Goal: Task Accomplishment & Management: Manage account settings

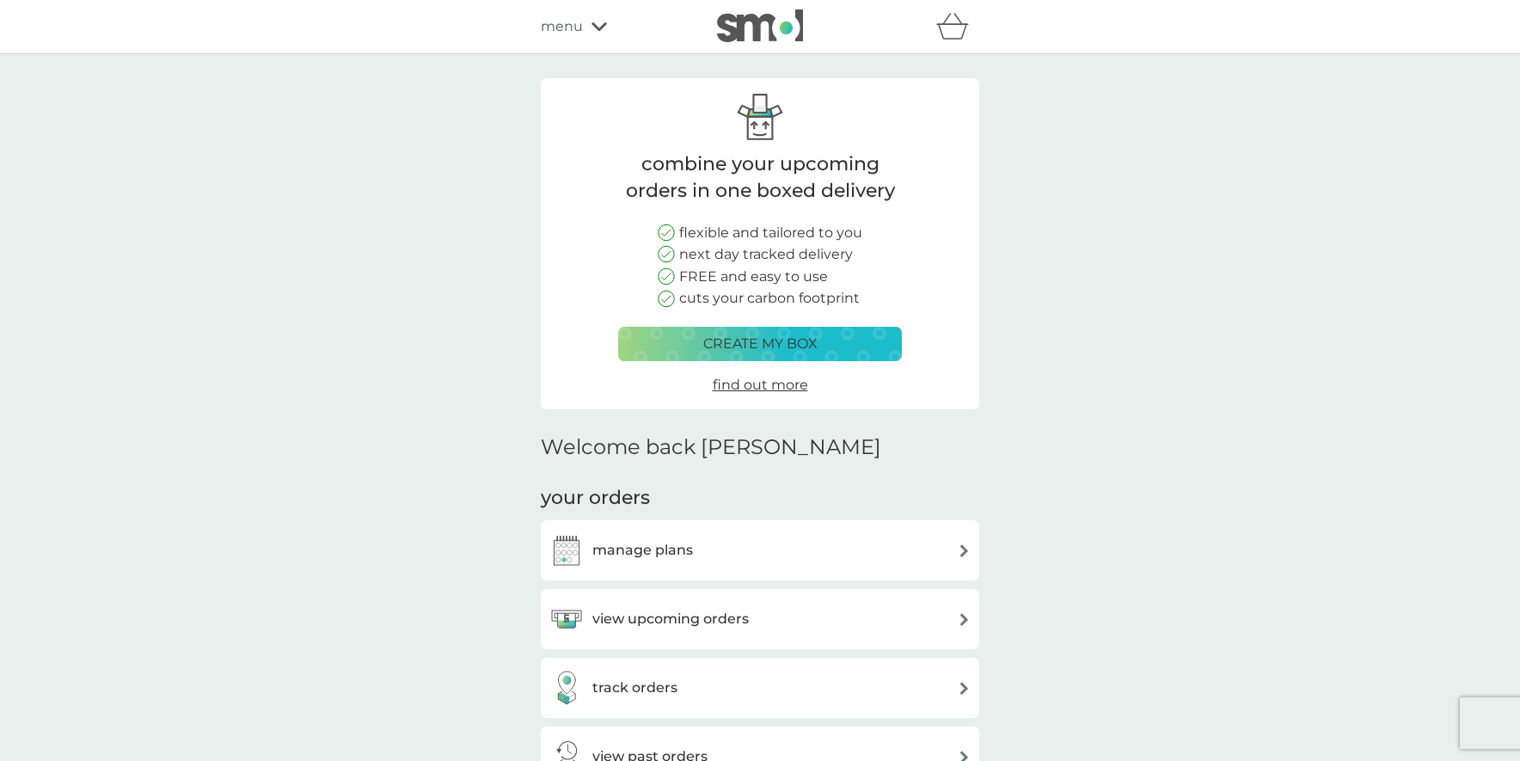
scroll to position [147, 0]
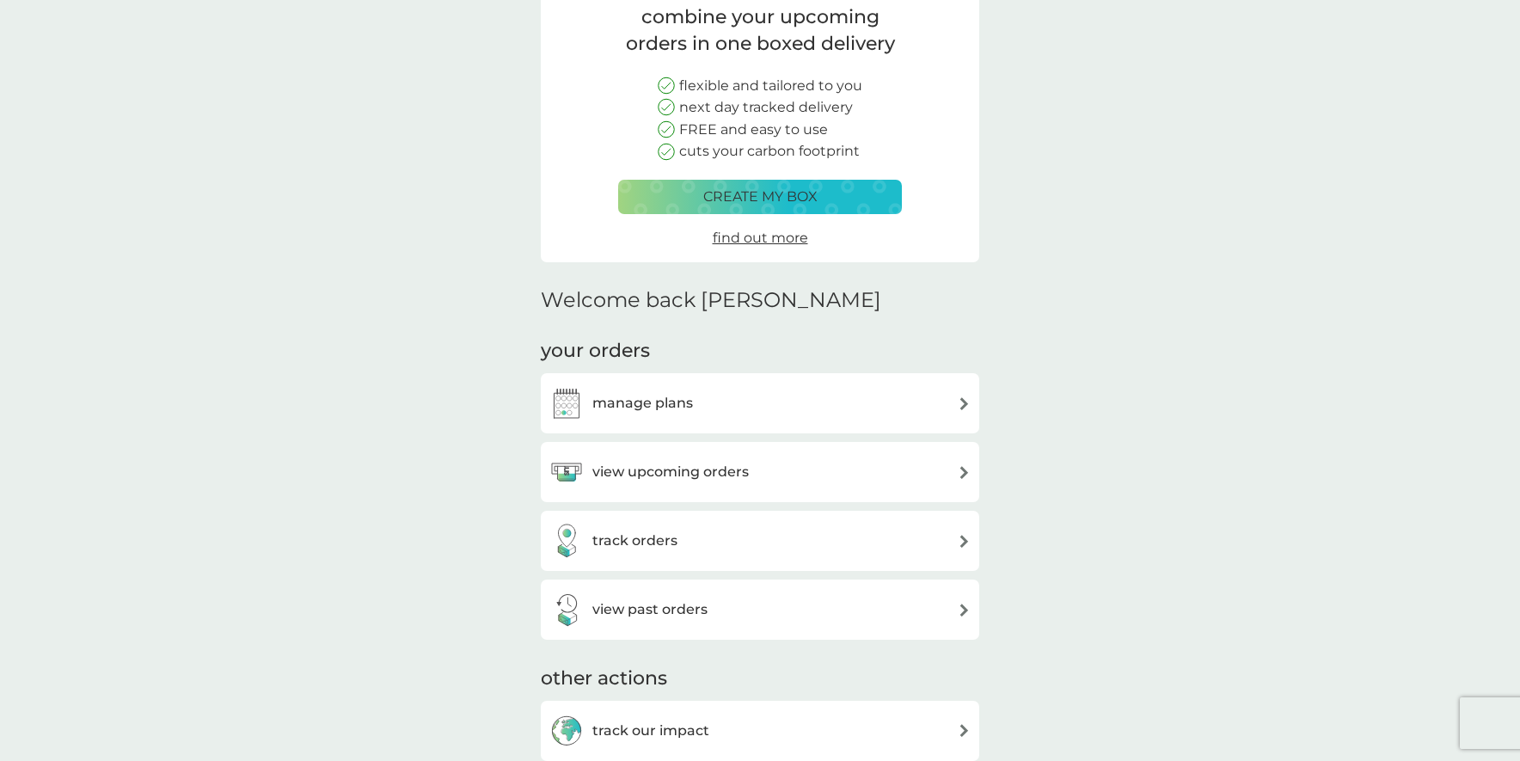
click at [713, 468] on h3 "view upcoming orders" at bounding box center [670, 472] width 156 height 22
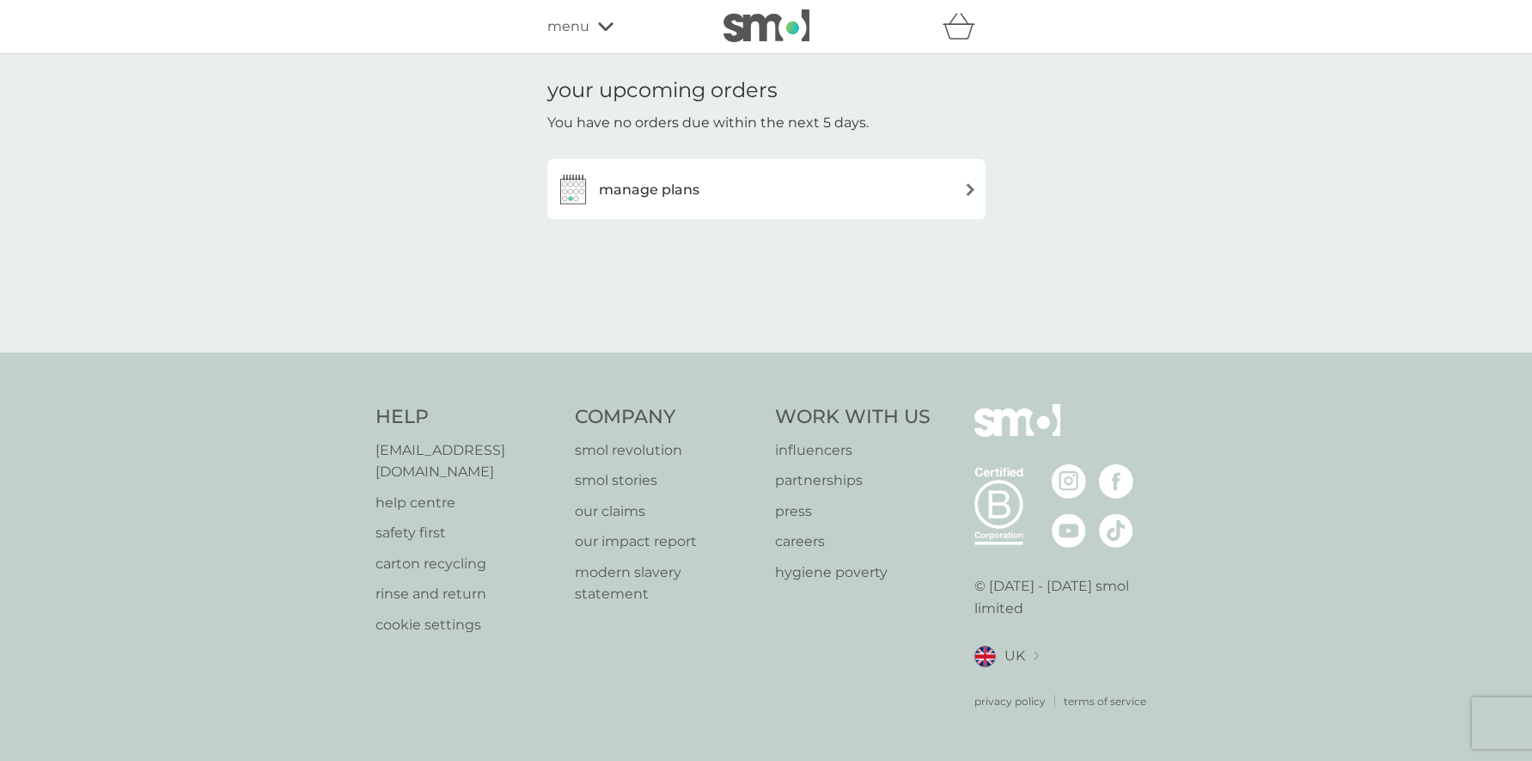
click at [806, 189] on div "manage plans" at bounding box center [766, 189] width 421 height 34
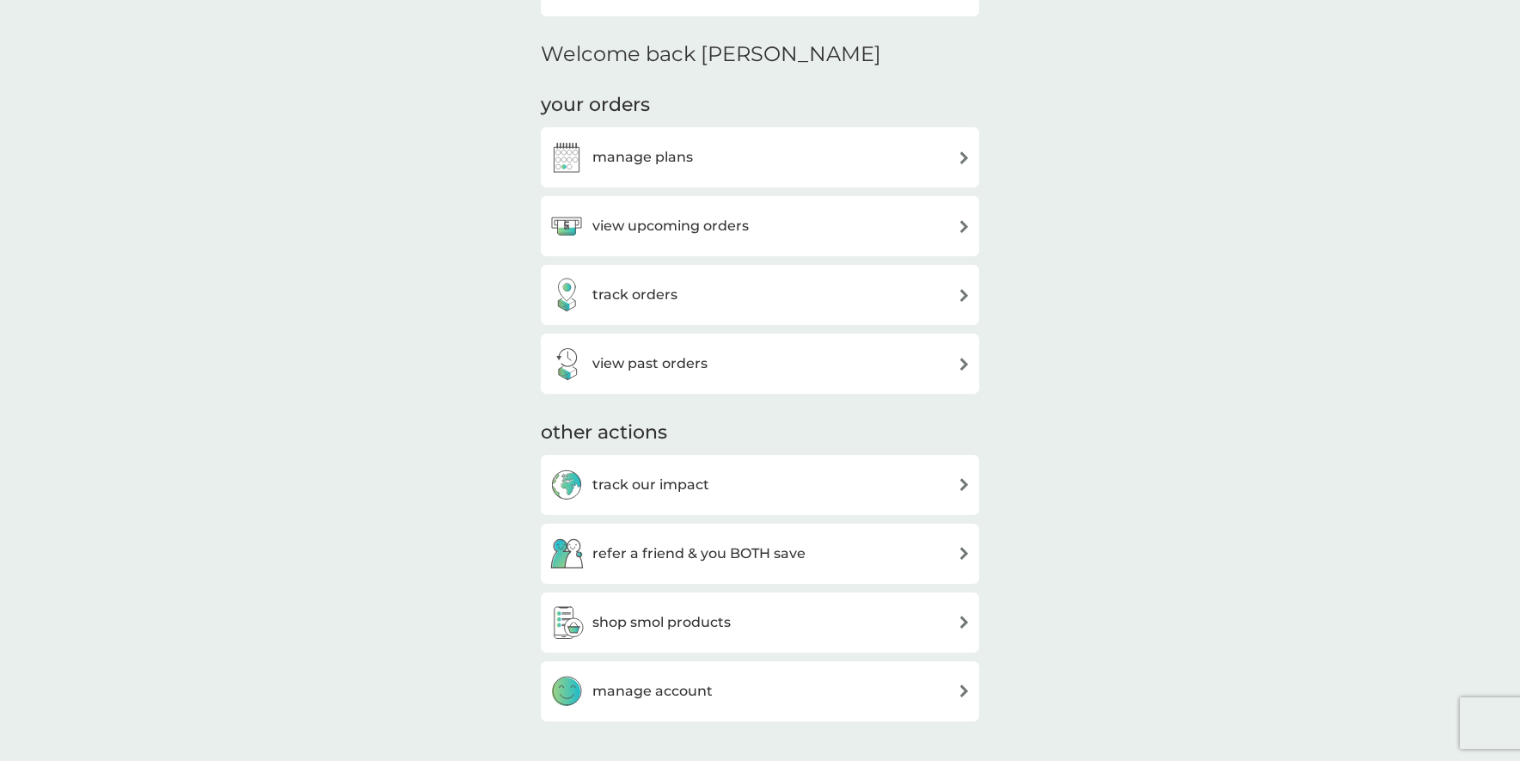
scroll to position [382, 0]
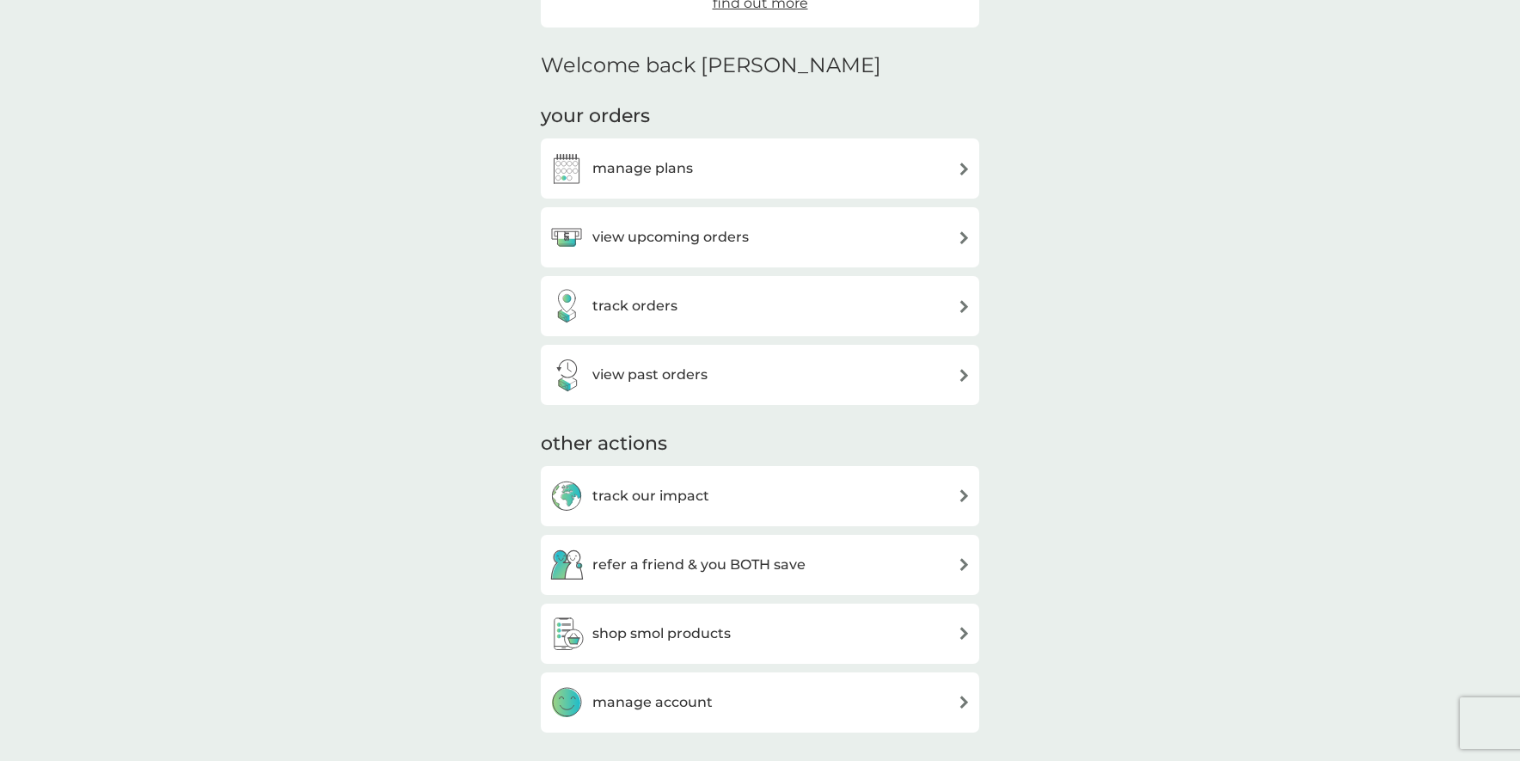
drag, startPoint x: 664, startPoint y: 261, endPoint x: 670, endPoint y: 243, distance: 19.0
click at [663, 261] on div "view upcoming orders" at bounding box center [760, 237] width 438 height 60
click at [672, 242] on h3 "view upcoming orders" at bounding box center [670, 237] width 156 height 22
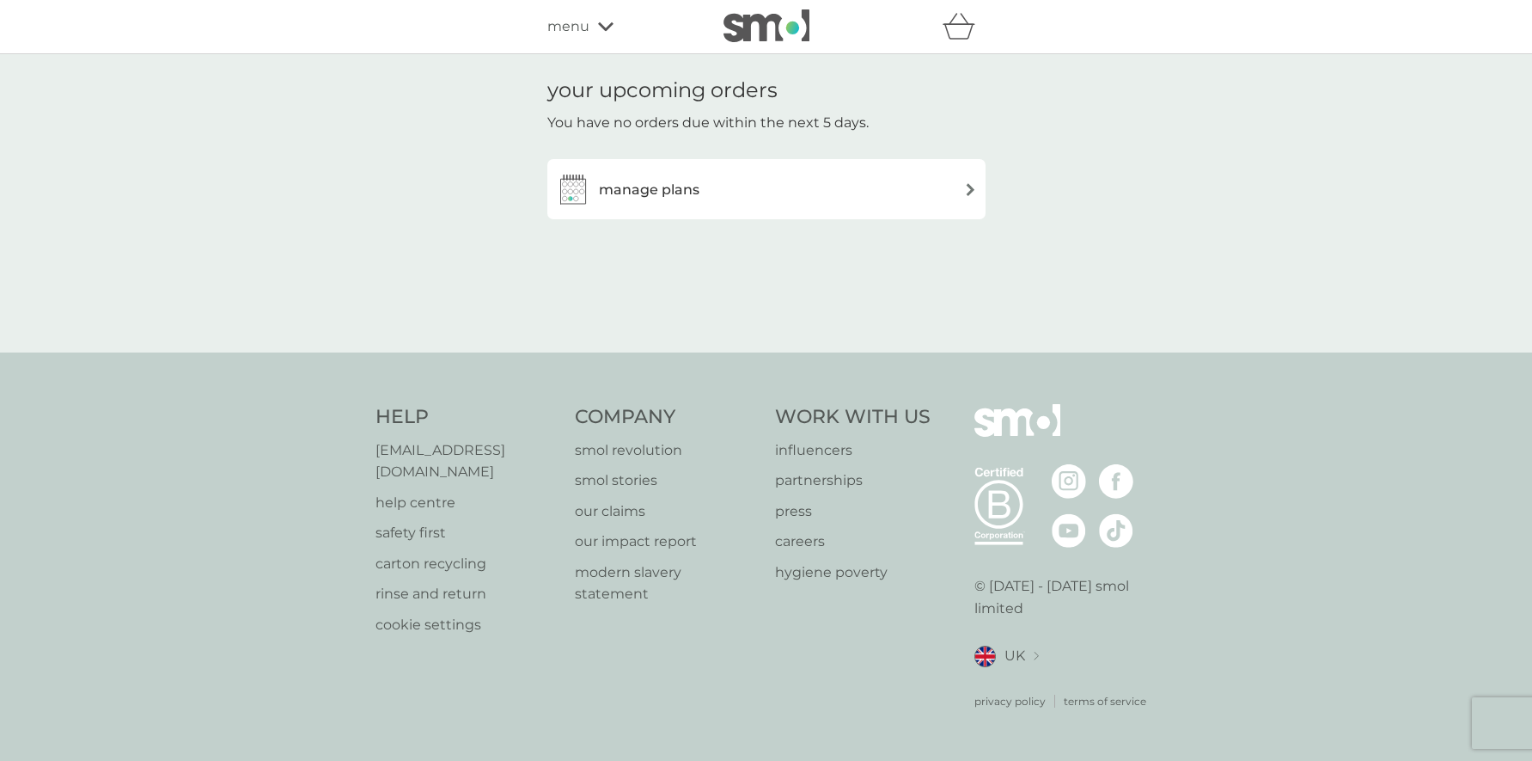
click at [586, 18] on span "menu" at bounding box center [568, 26] width 42 height 22
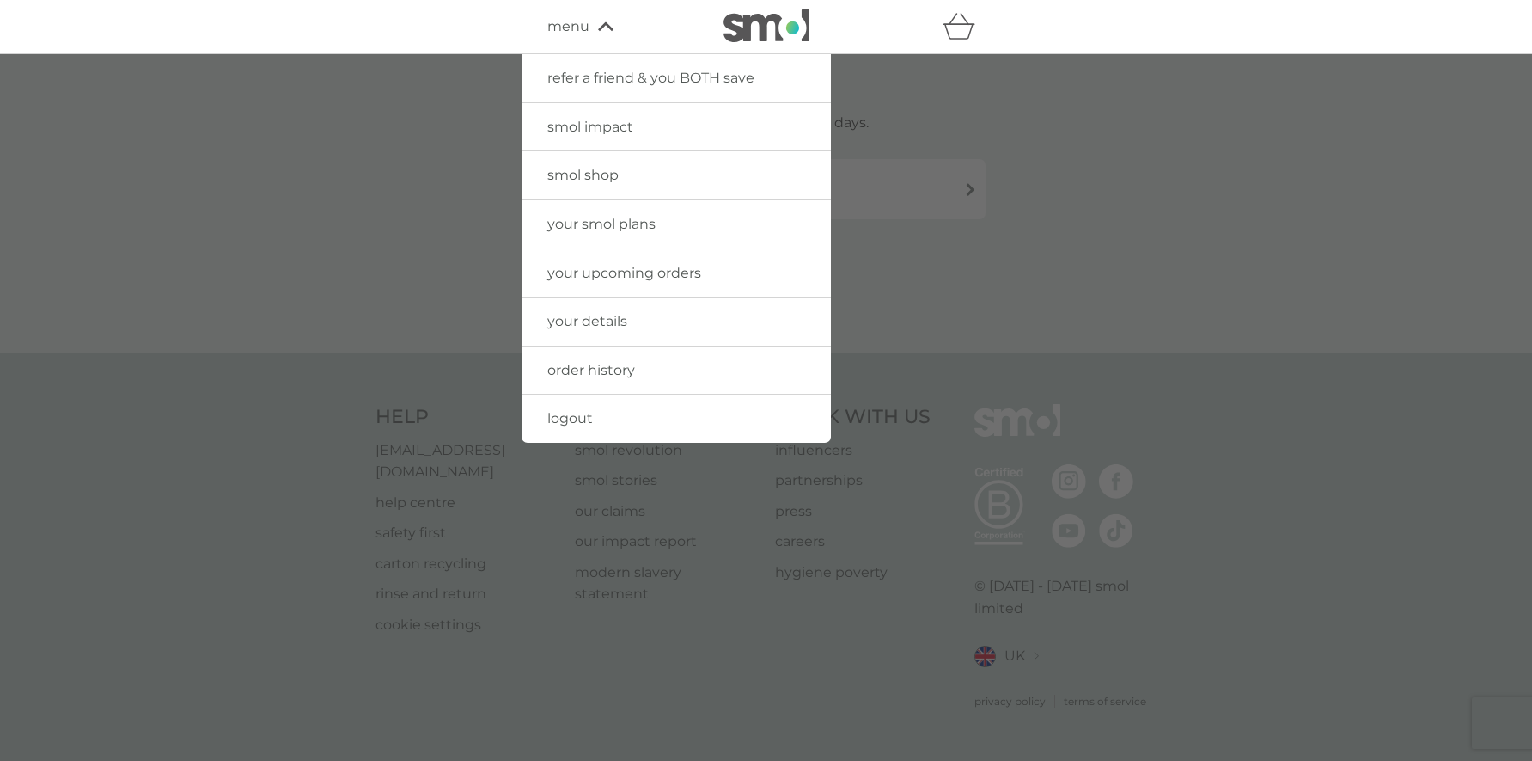
click at [603, 334] on link "your details" at bounding box center [676, 321] width 309 height 48
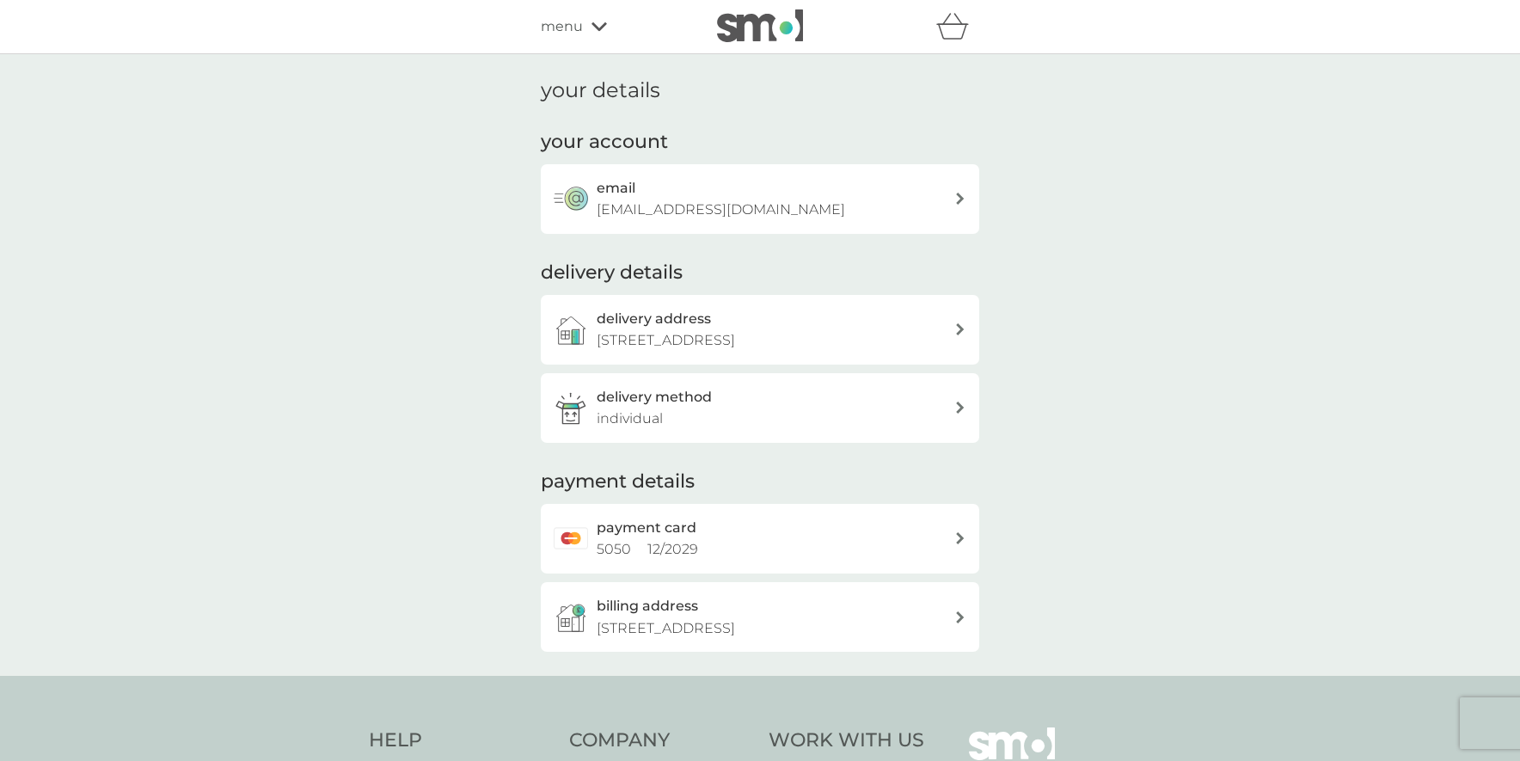
click at [611, 40] on div "refer a friend & you BOTH save smol impact smol shop your smol plans your upcom…" at bounding box center [760, 26] width 438 height 34
click at [604, 35] on div "menu" at bounding box center [614, 26] width 146 height 22
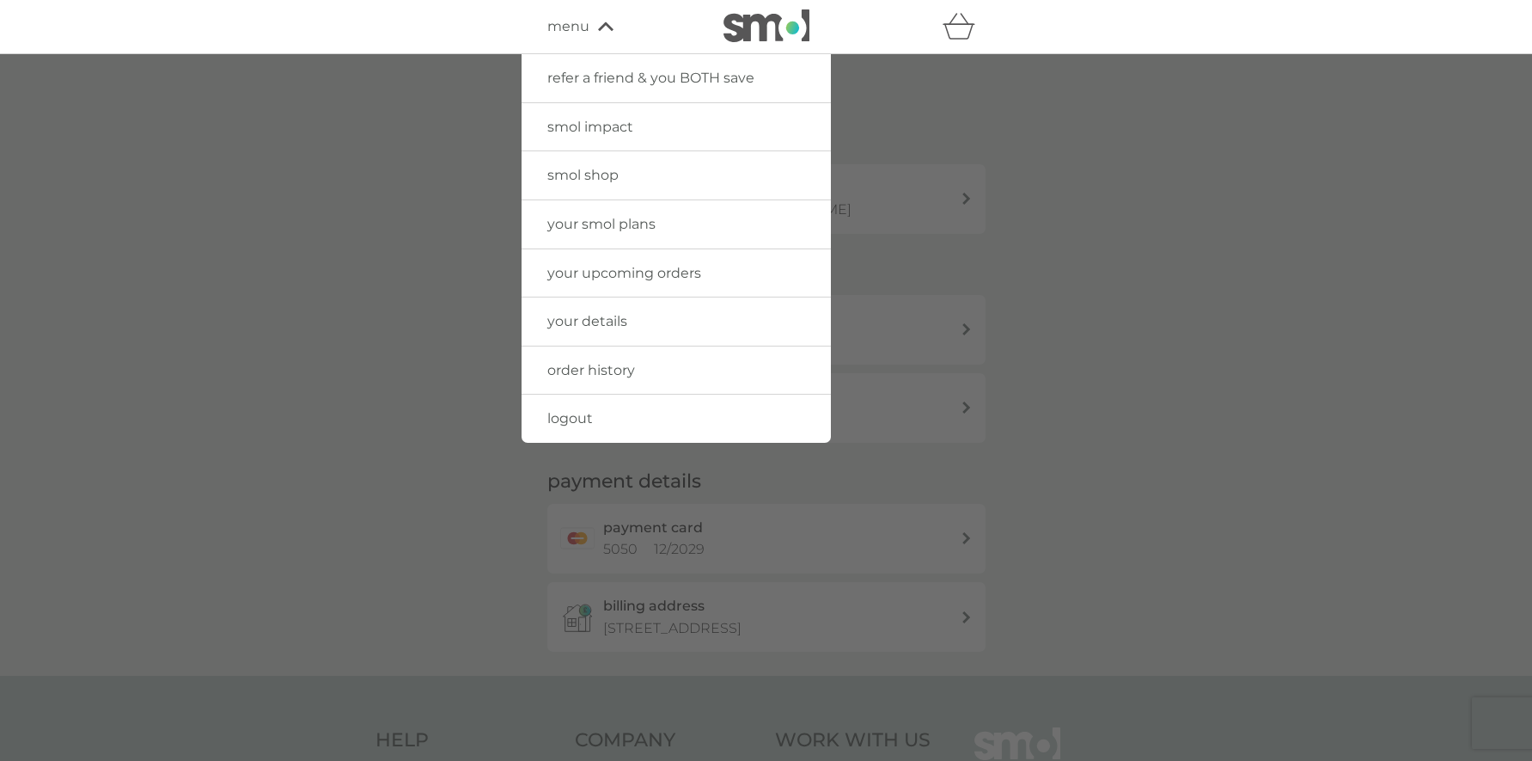
click at [707, 426] on link "logout" at bounding box center [676, 419] width 309 height 48
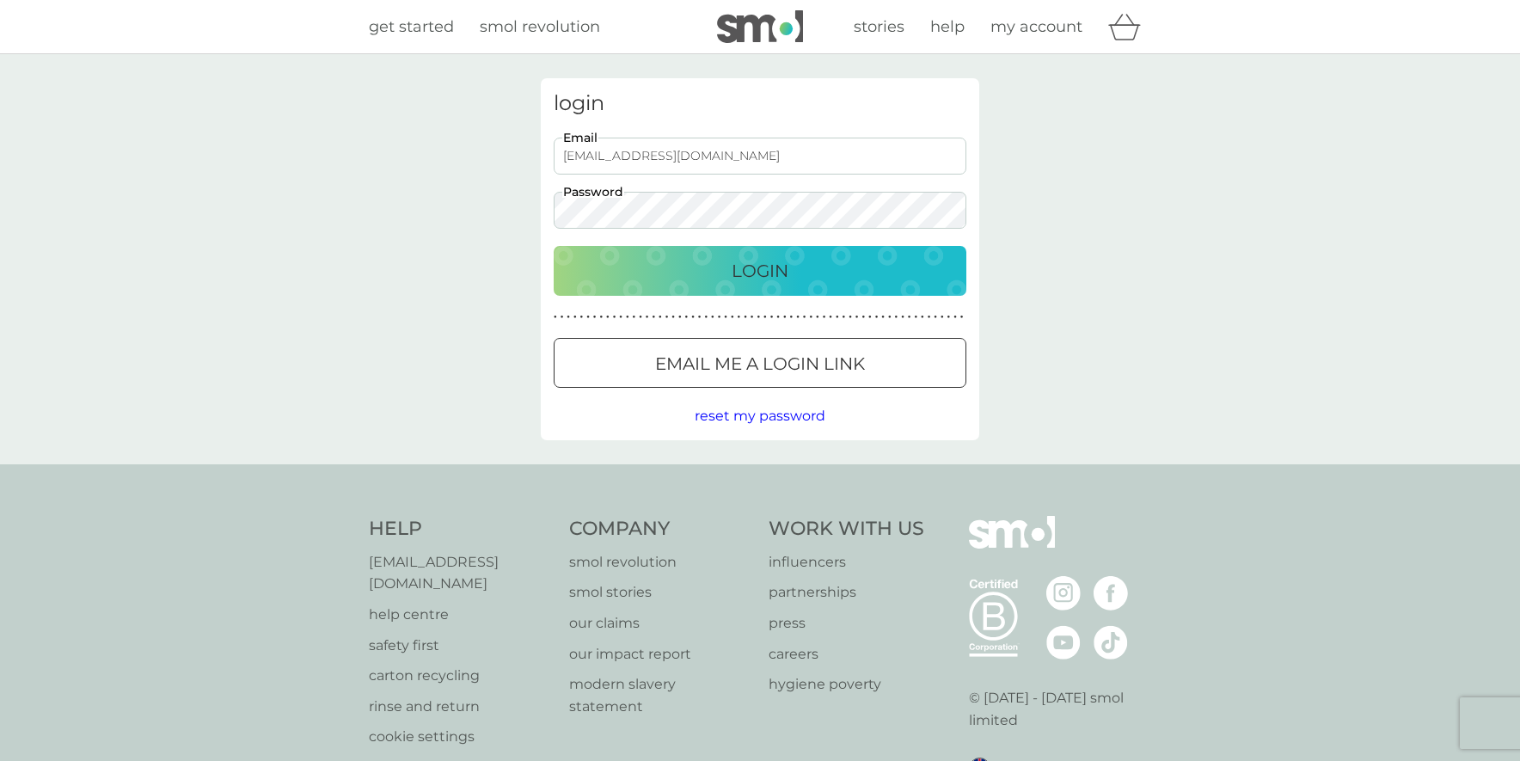
click at [699, 147] on input "[EMAIL_ADDRESS][DOMAIN_NAME]" at bounding box center [760, 156] width 413 height 37
click at [751, 254] on button "Login" at bounding box center [760, 271] width 413 height 50
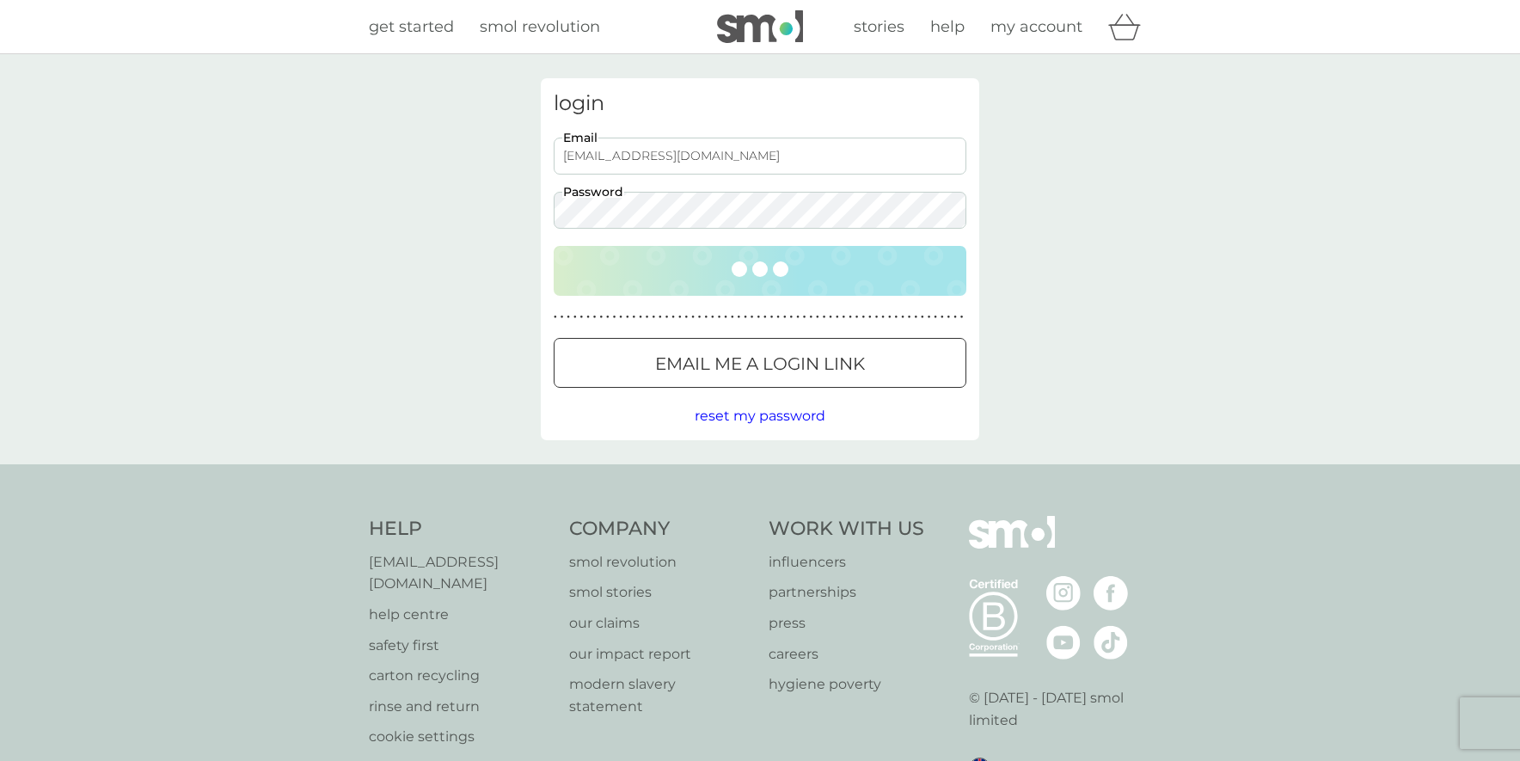
type input "billierosehamilton@gmail.com"
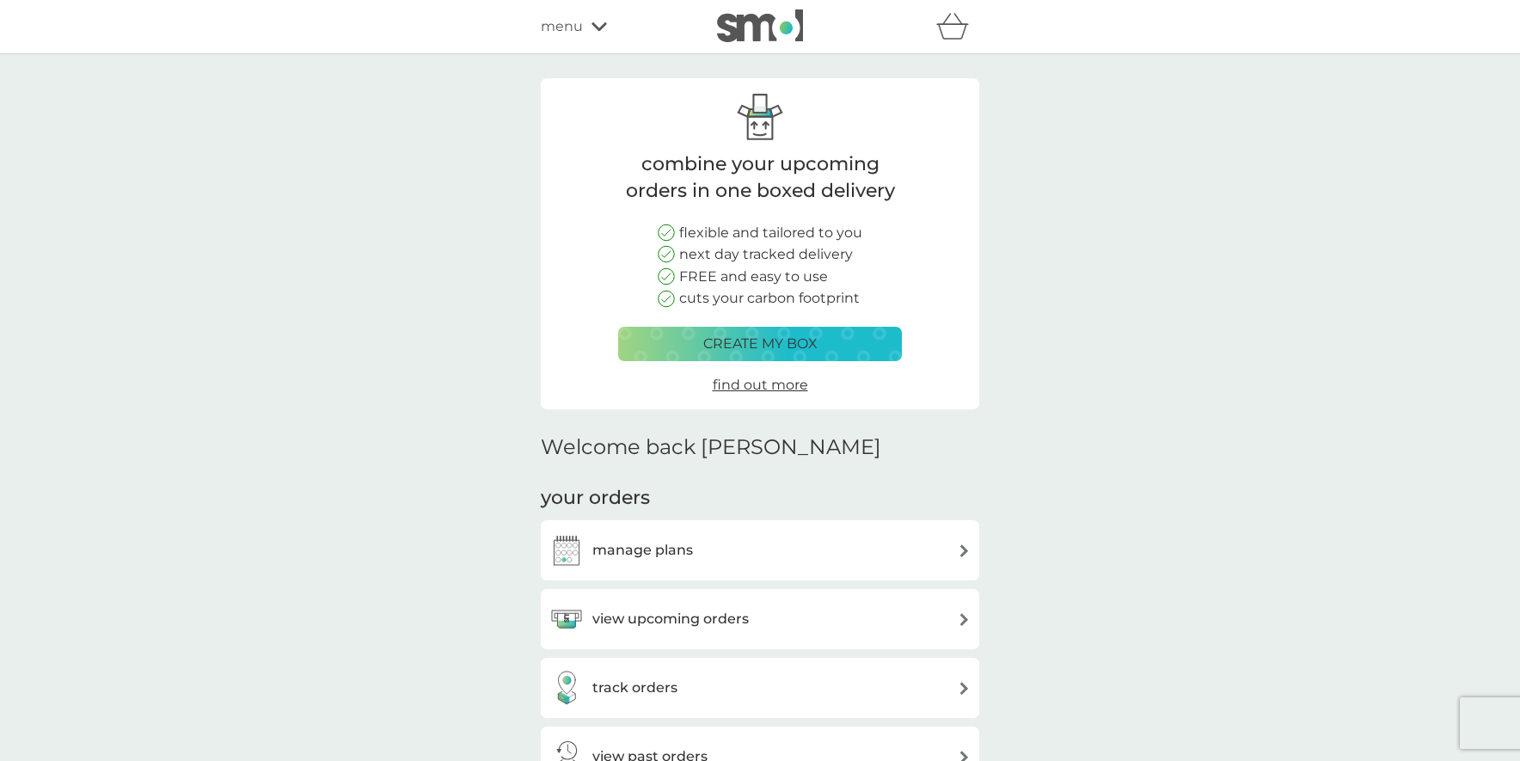
click at [719, 613] on h3 "view upcoming orders" at bounding box center [670, 619] width 156 height 22
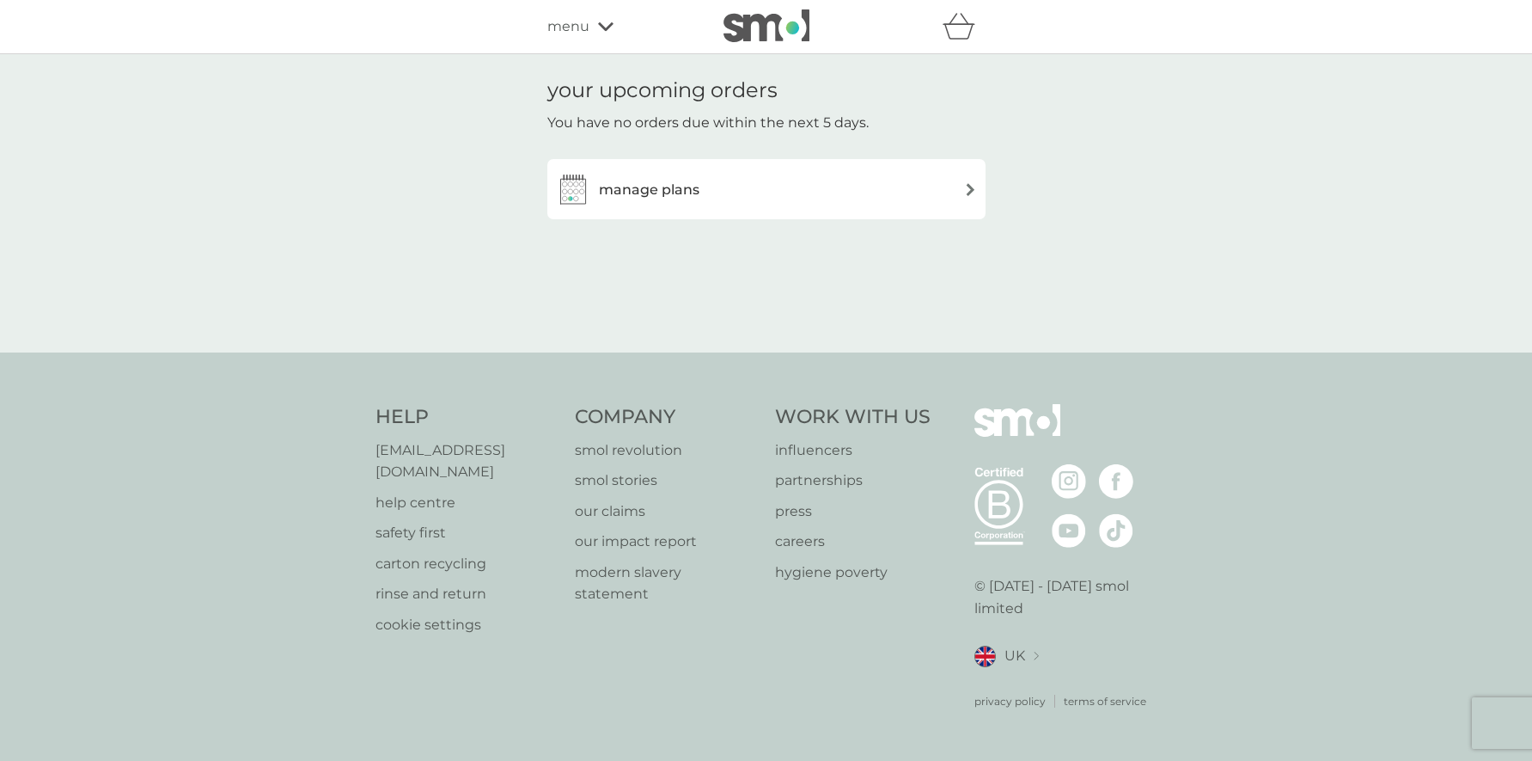
click at [584, 27] on span "menu" at bounding box center [568, 26] width 42 height 22
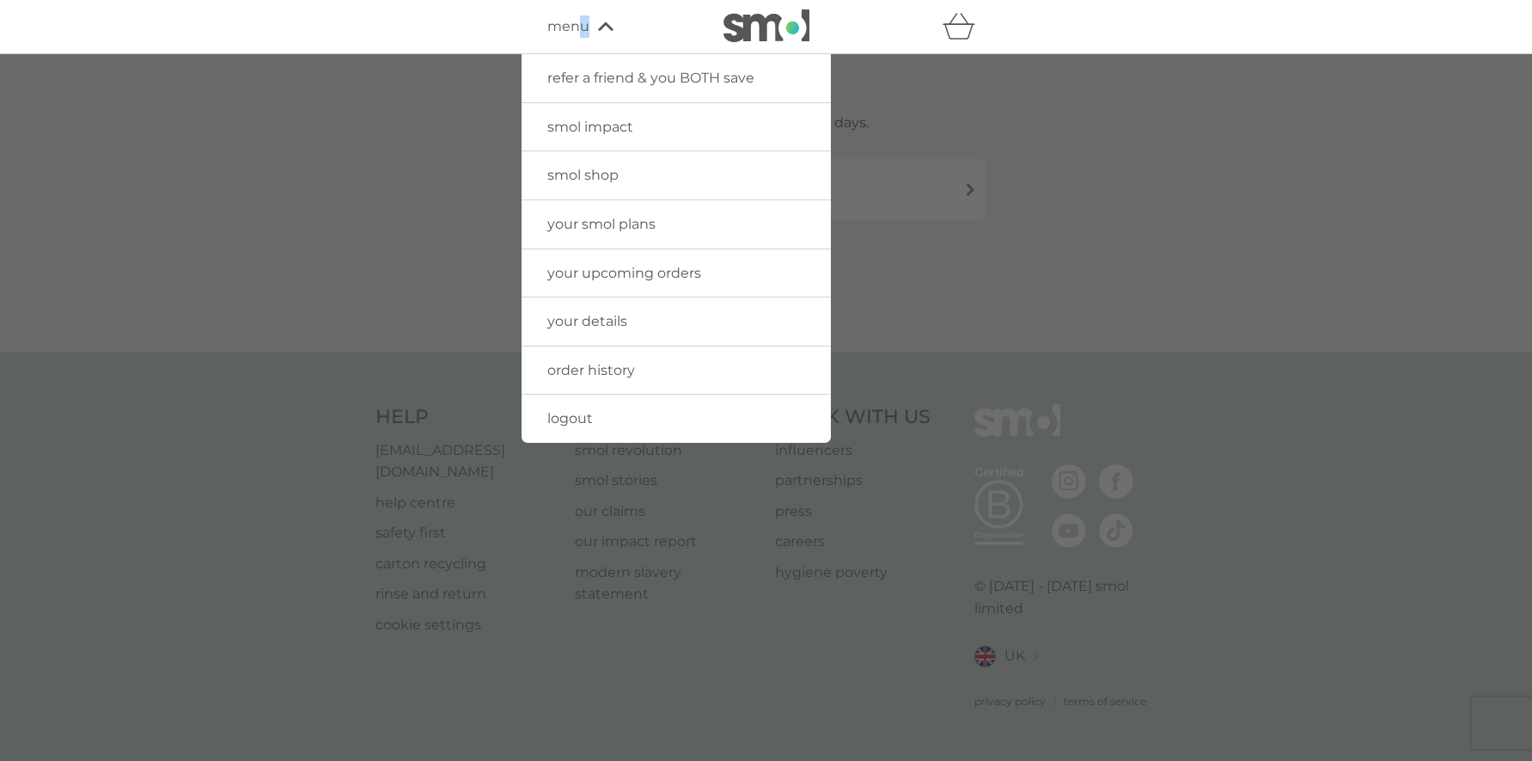
click at [629, 333] on link "your details" at bounding box center [676, 321] width 309 height 48
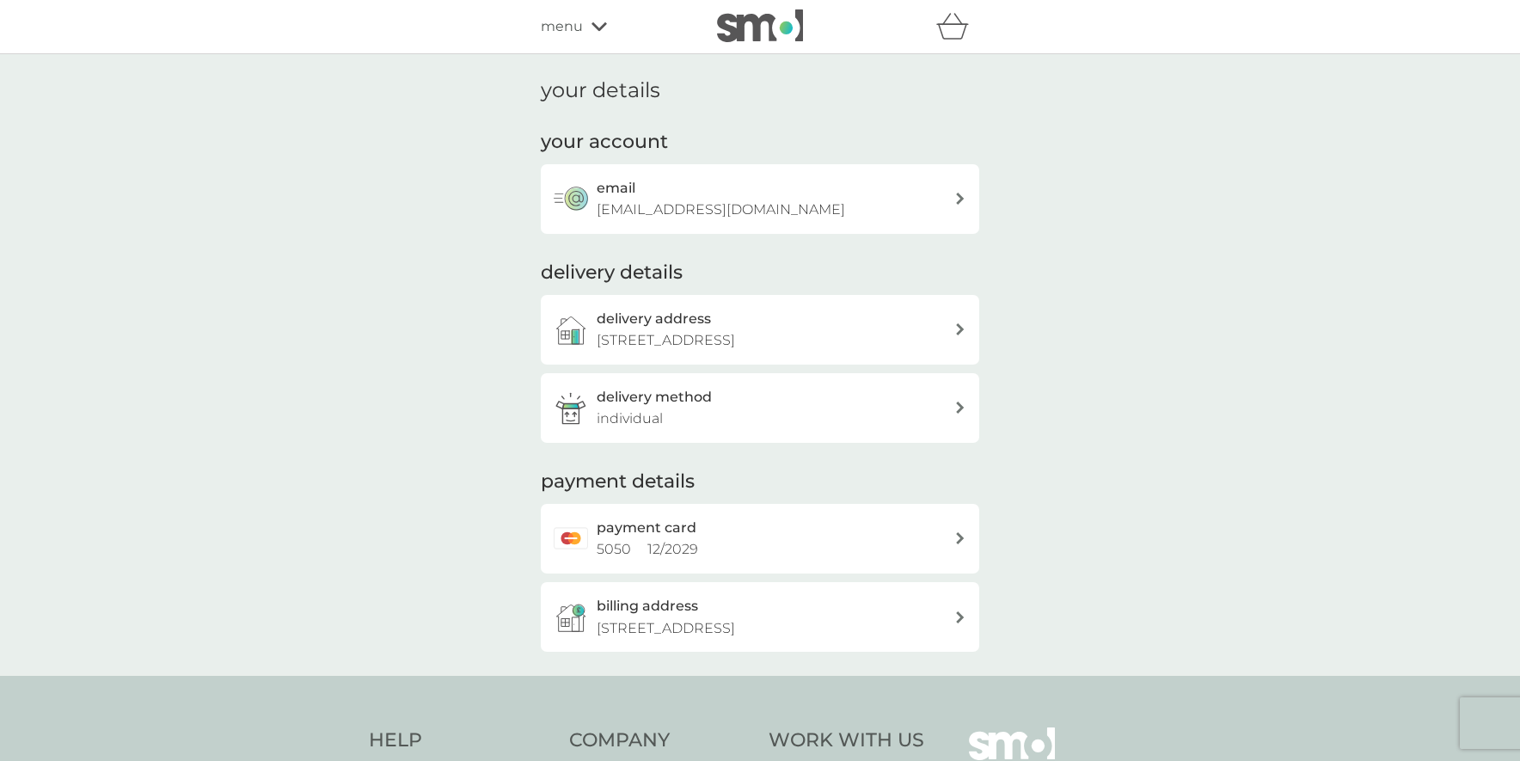
click at [595, 35] on div "refer a friend & you BOTH save smol impact smol shop your smol plans your upcom…" at bounding box center [760, 26] width 438 height 34
click at [598, 32] on div "menu" at bounding box center [614, 26] width 146 height 22
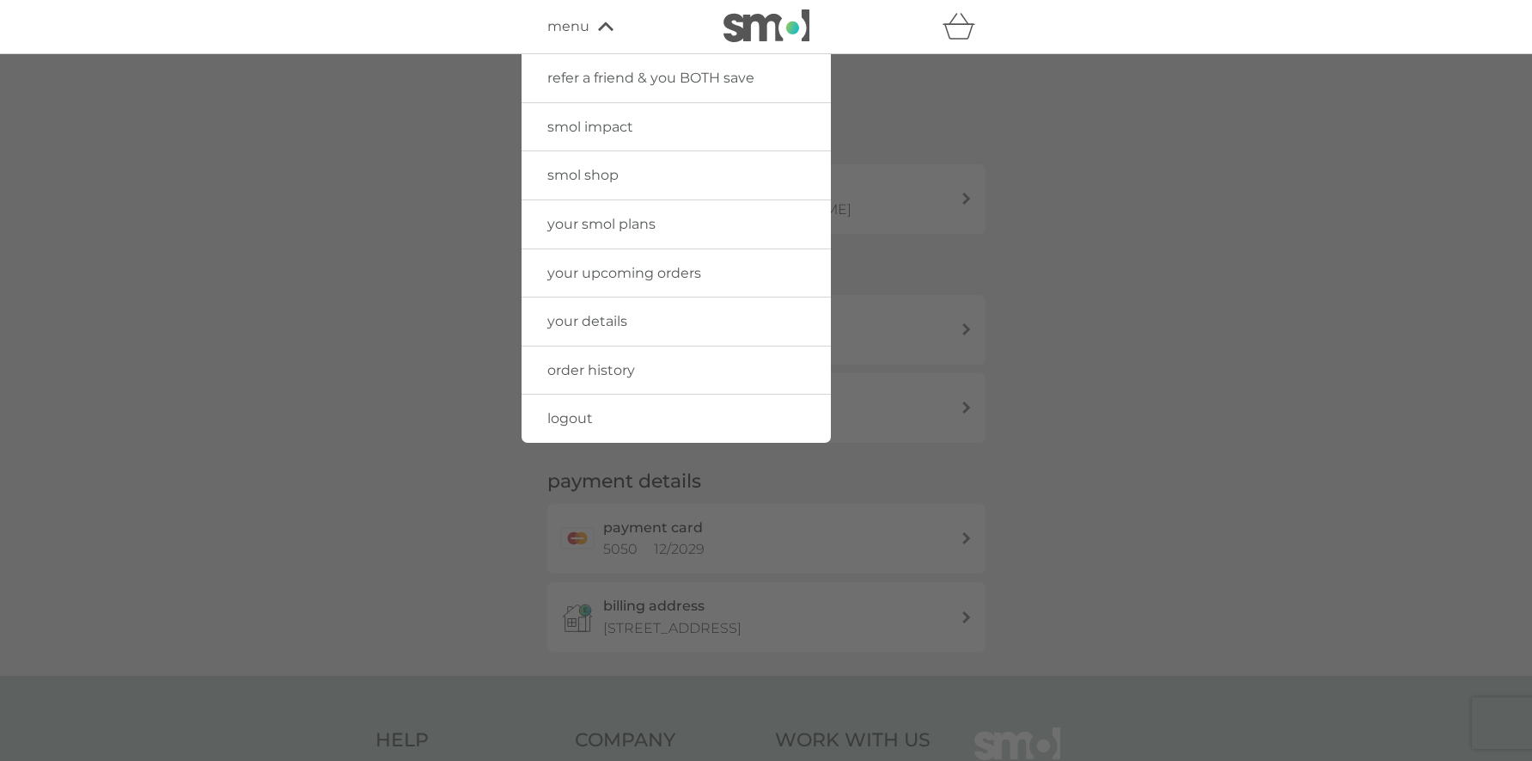
click at [651, 430] on link "logout" at bounding box center [676, 419] width 309 height 48
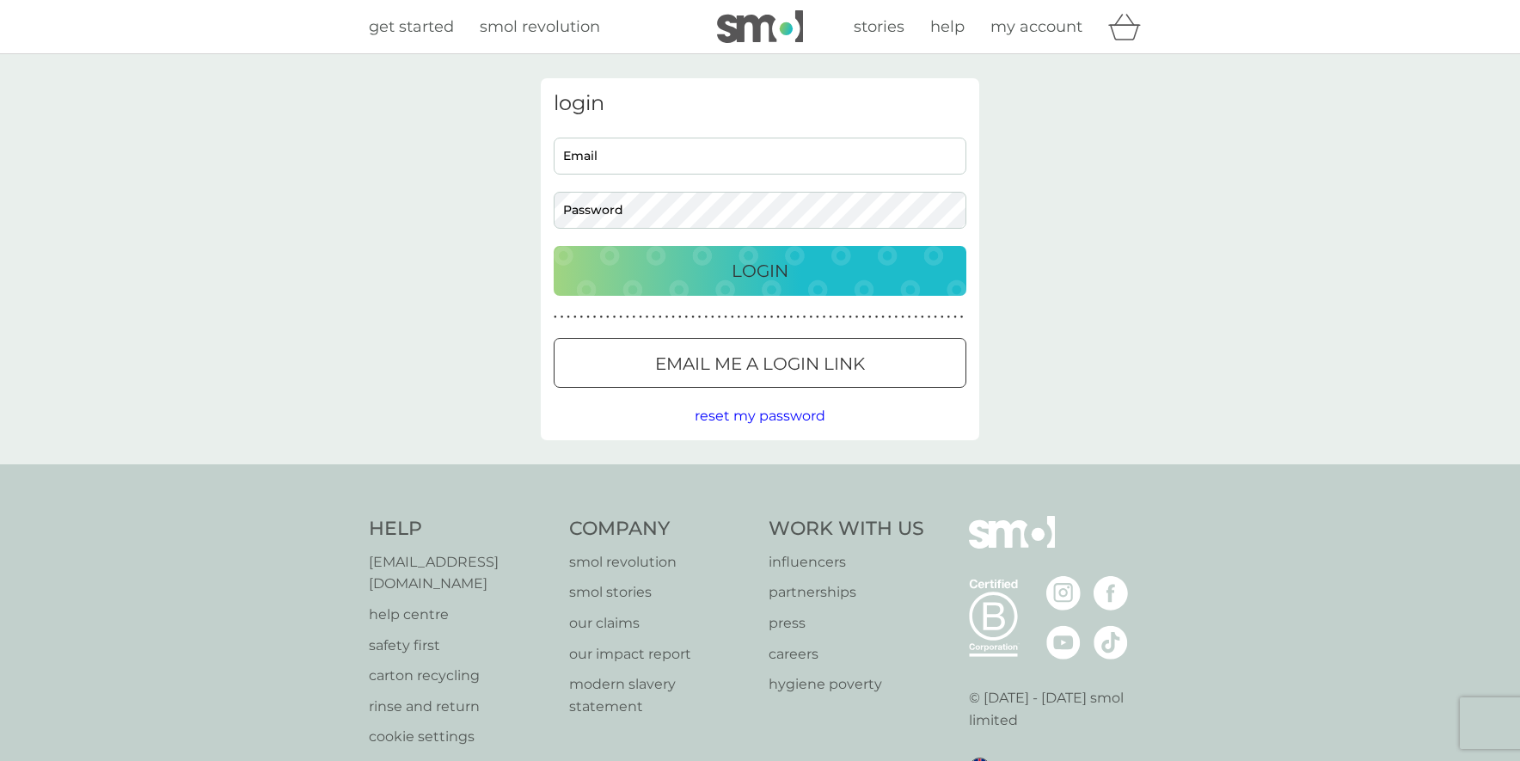
type input "billierosehamilton@gmail.com"
click at [690, 151] on input "billierosehamilton@gmail.com" at bounding box center [760, 156] width 413 height 37
click at [823, 150] on input "billierosehamilton@gmail.com" at bounding box center [760, 156] width 413 height 37
click at [920, 260] on div "Login" at bounding box center [760, 271] width 378 height 28
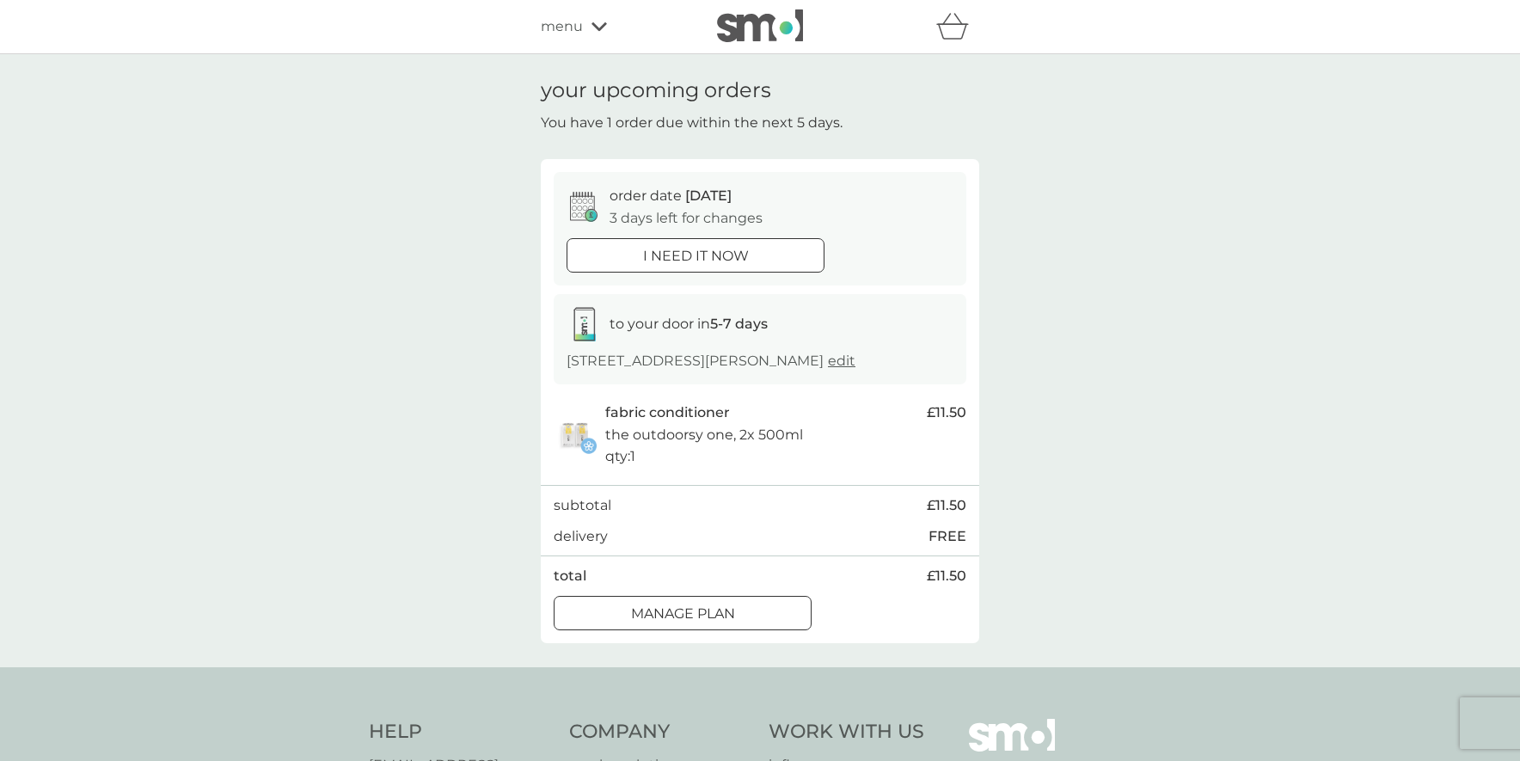
click at [594, 28] on icon at bounding box center [598, 26] width 15 height 10
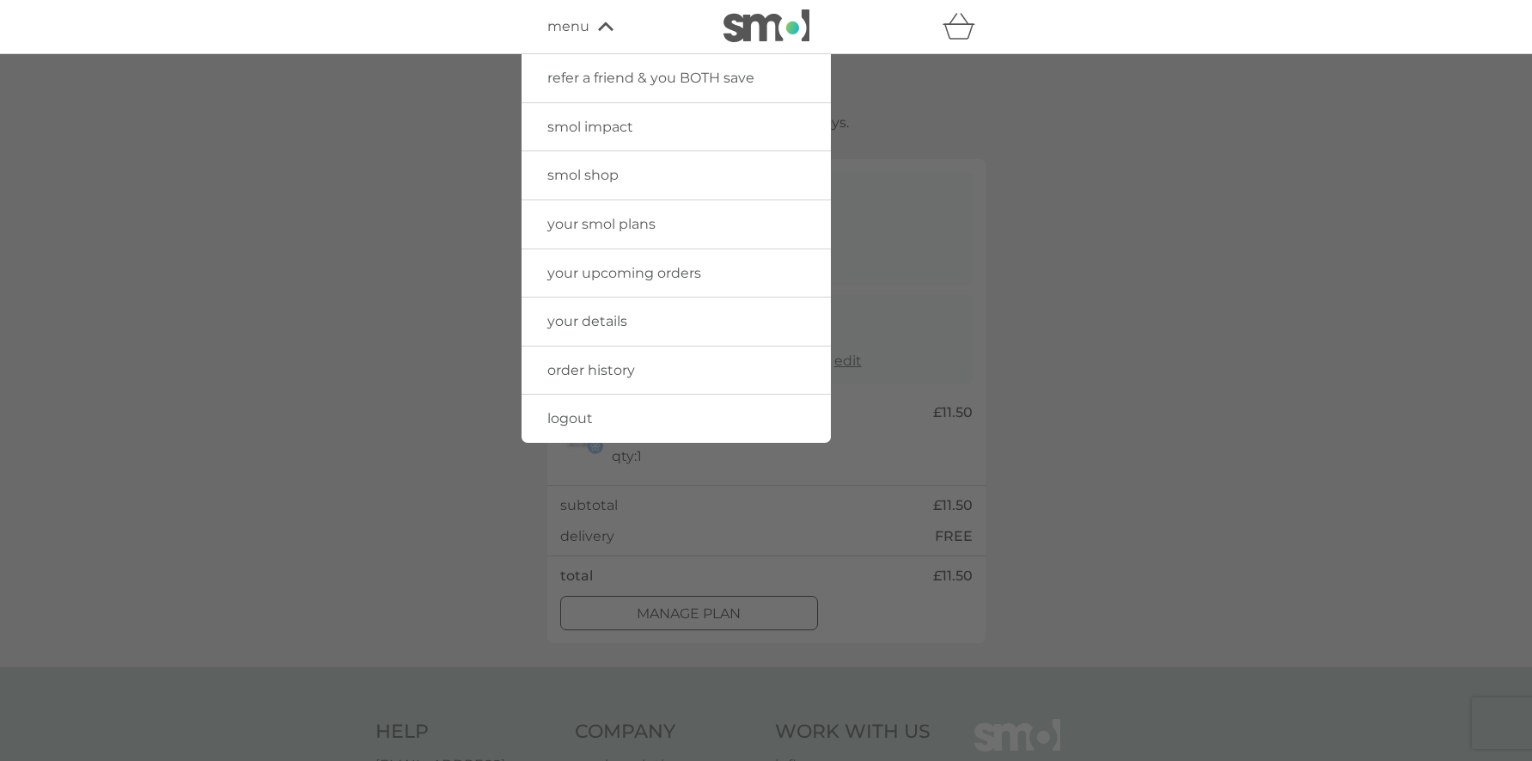
click at [639, 279] on span "your upcoming orders" at bounding box center [624, 273] width 154 height 16
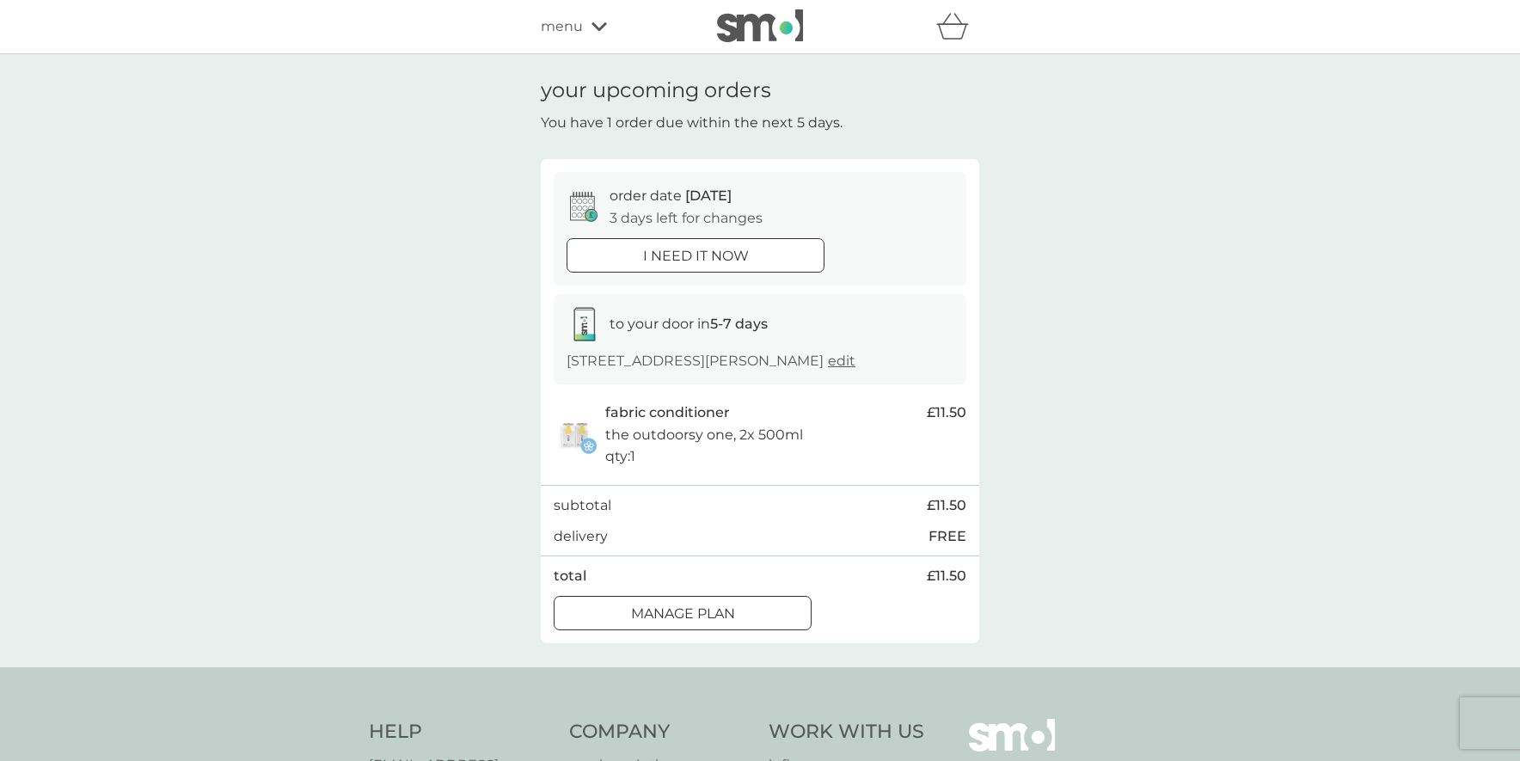
click at [587, 28] on div "menu" at bounding box center [614, 26] width 146 height 22
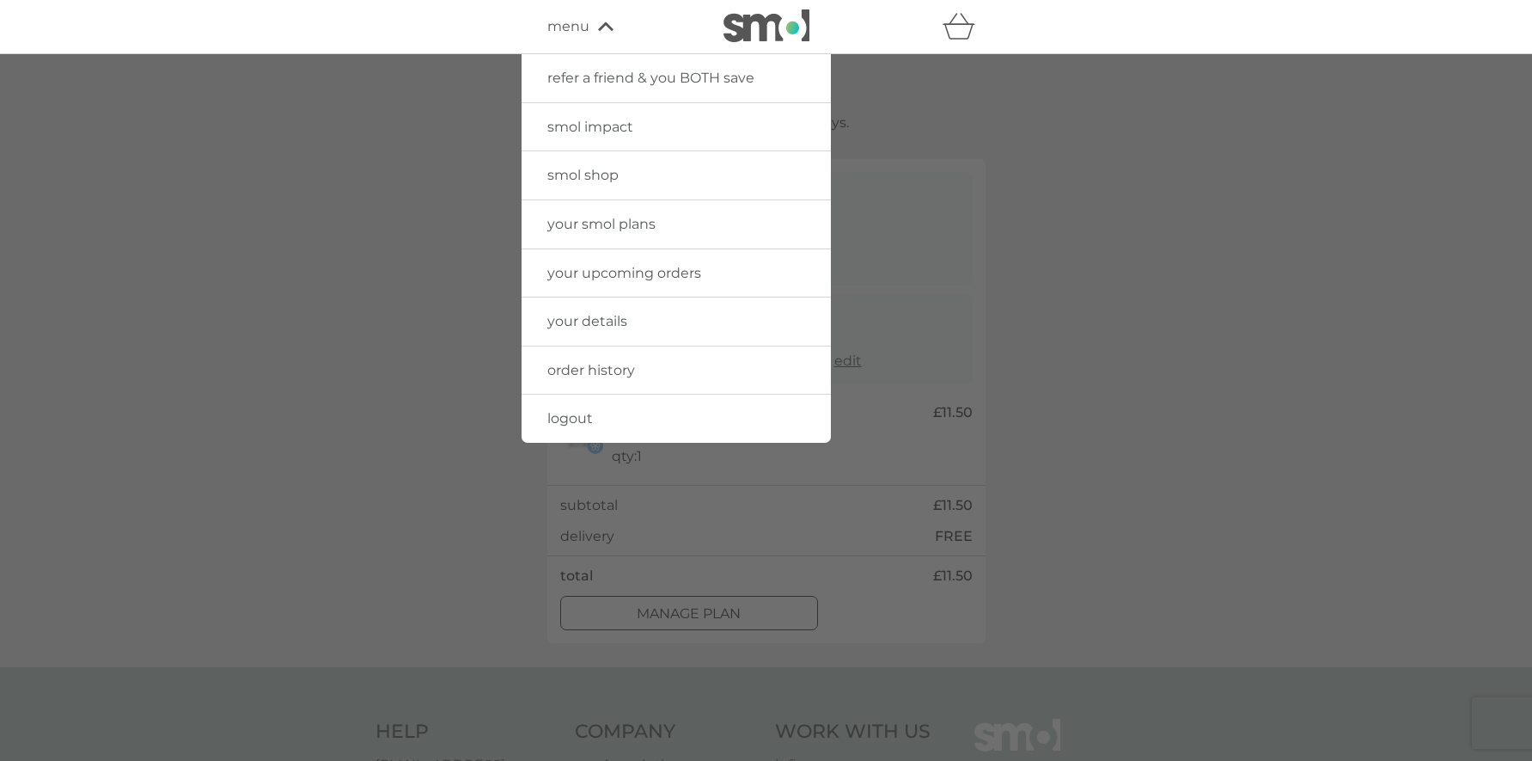
click at [624, 229] on span "your smol plans" at bounding box center [601, 224] width 108 height 16
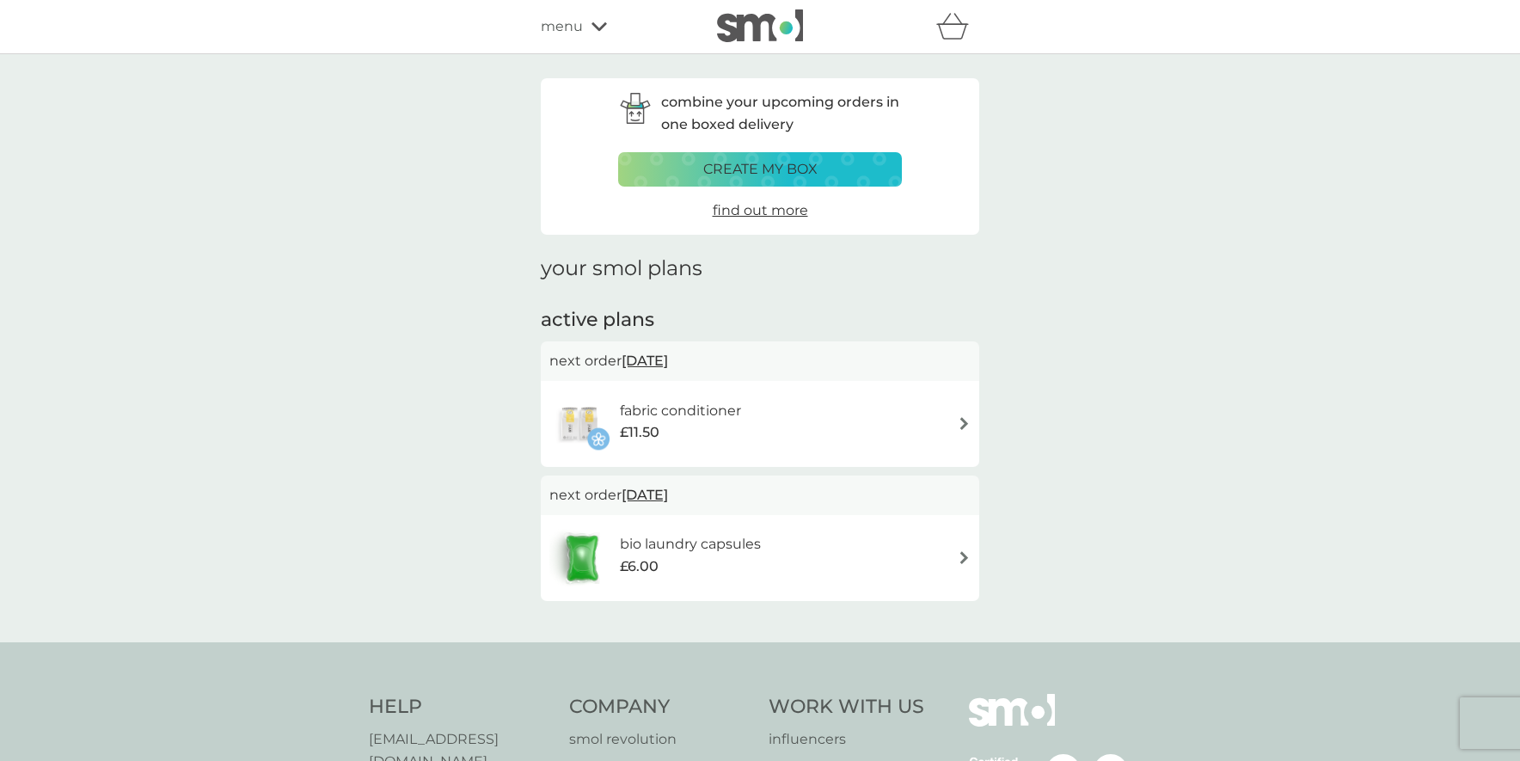
click at [974, 413] on div "fabric conditioner £11.50" at bounding box center [760, 424] width 438 height 86
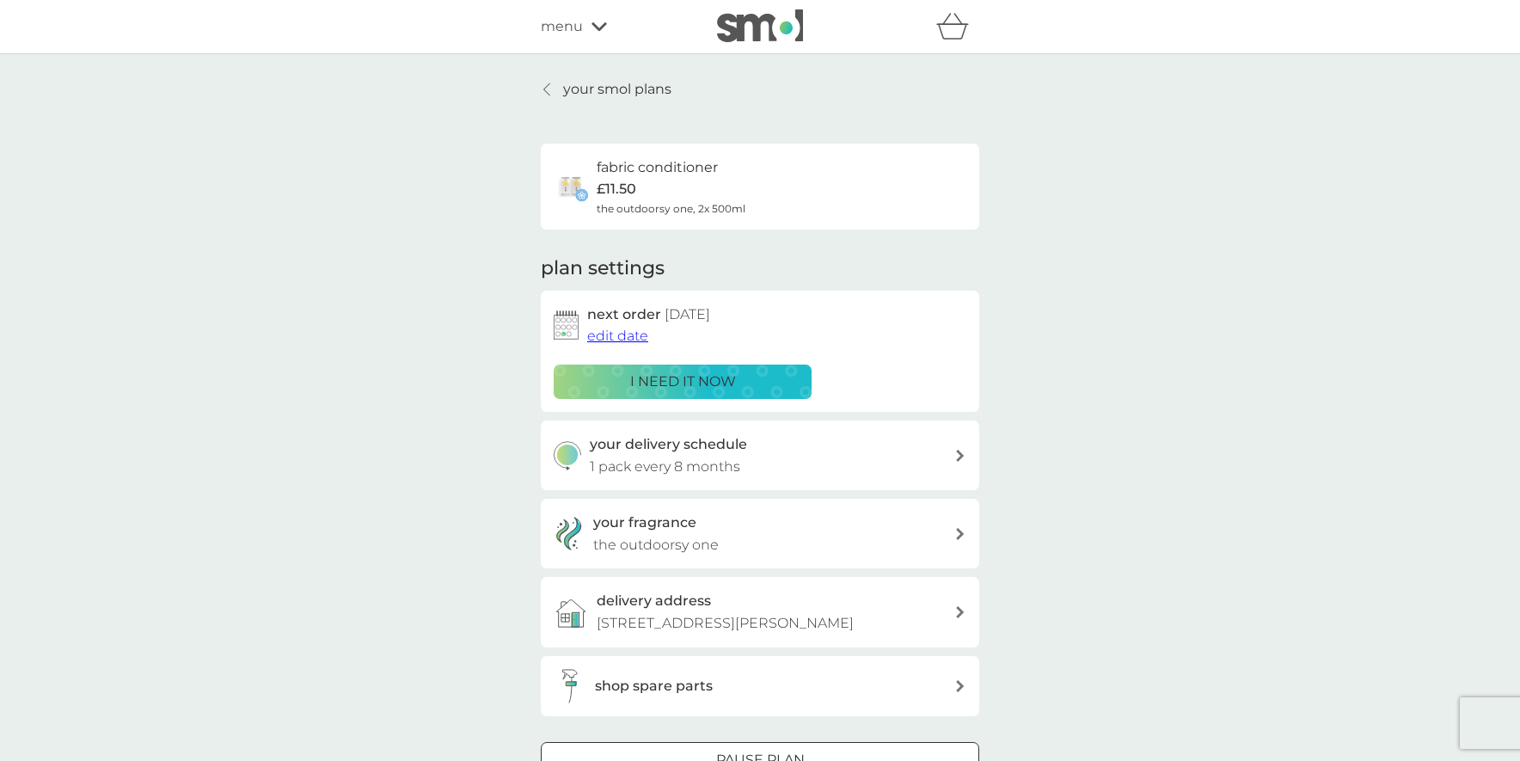
click at [628, 334] on span "edit date" at bounding box center [617, 335] width 61 height 16
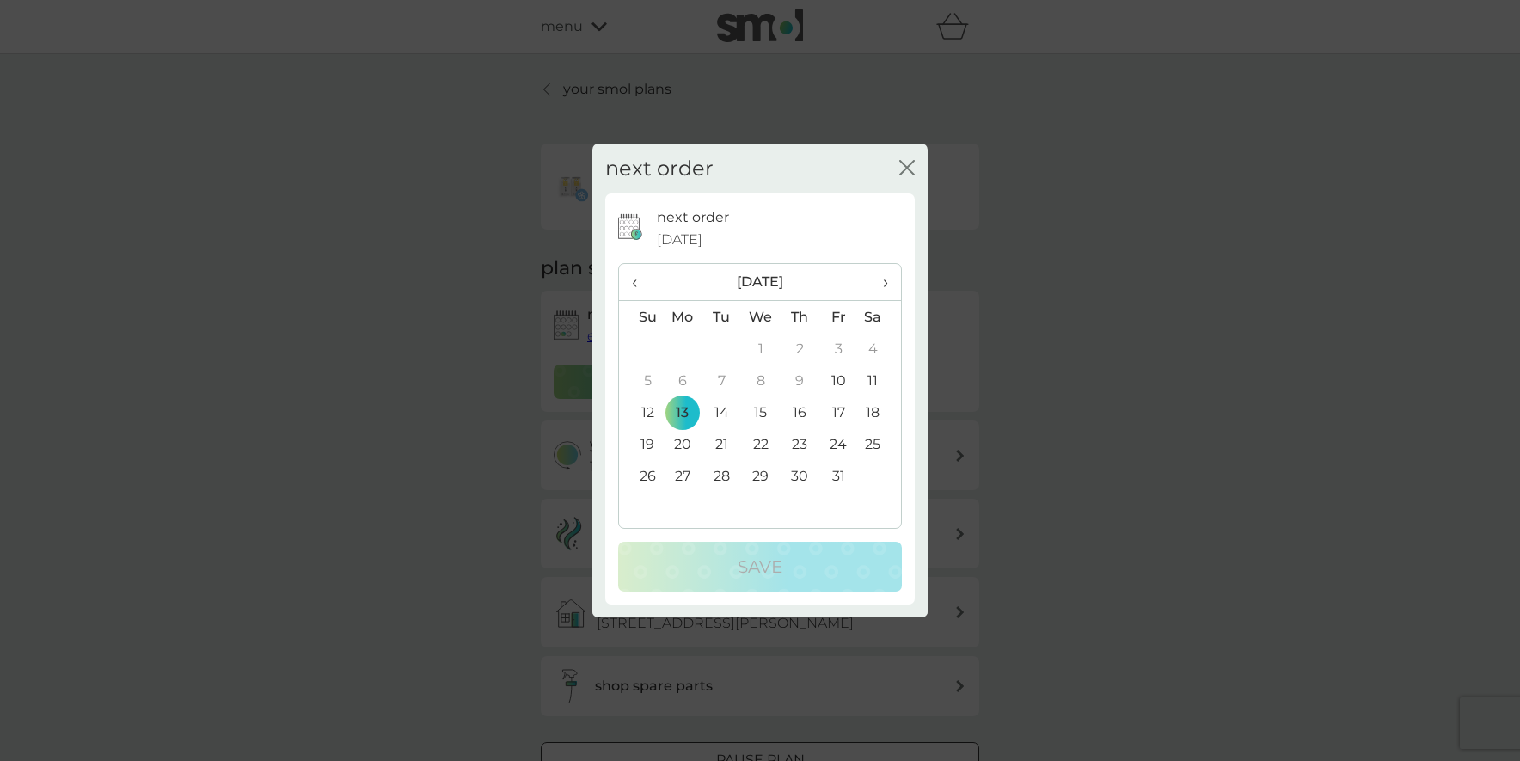
click at [679, 480] on td "27" at bounding box center [683, 476] width 40 height 32
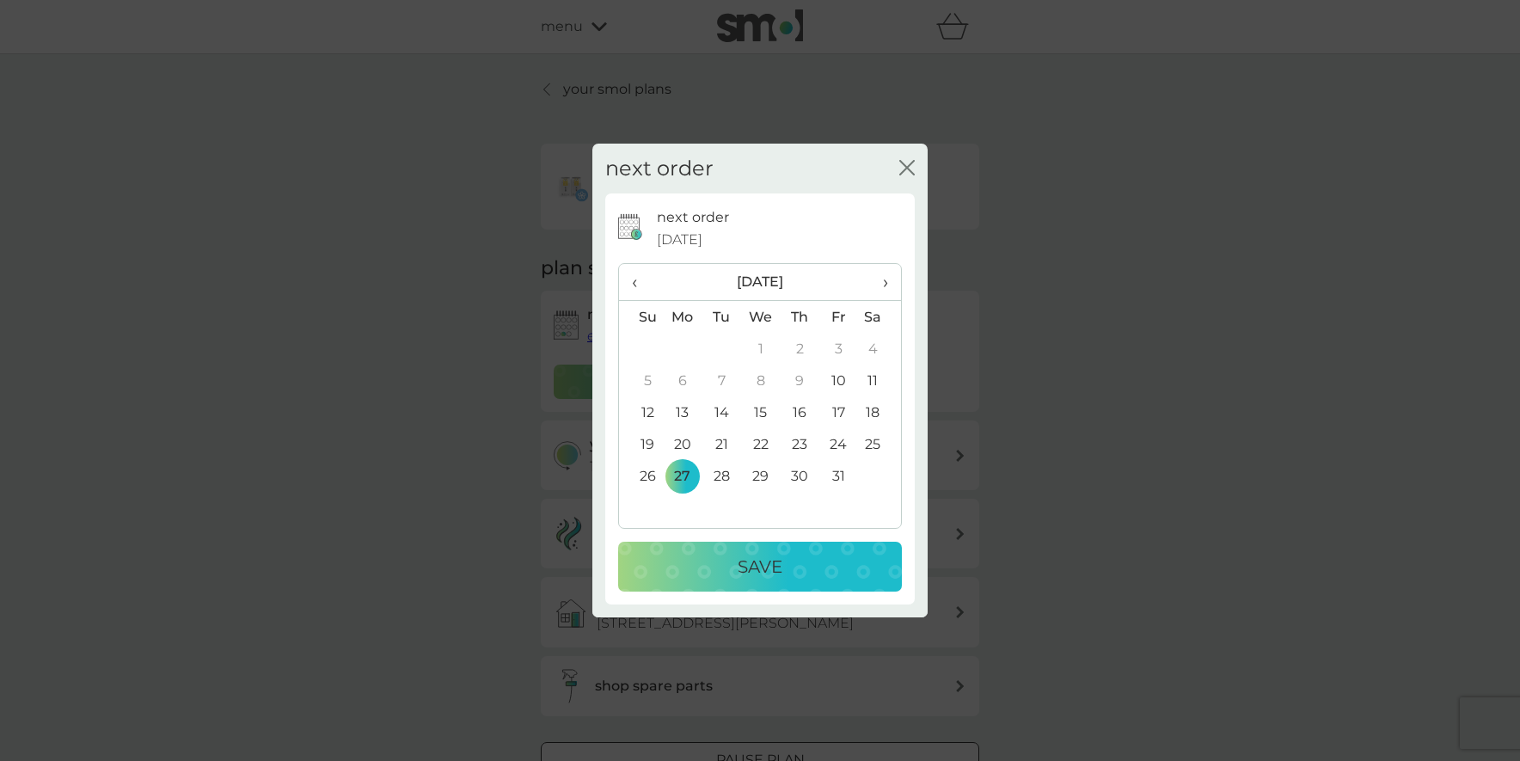
click at [872, 280] on span "›" at bounding box center [879, 282] width 17 height 36
click at [669, 376] on td "3" at bounding box center [683, 380] width 40 height 32
click at [725, 584] on button "Save" at bounding box center [760, 566] width 284 height 50
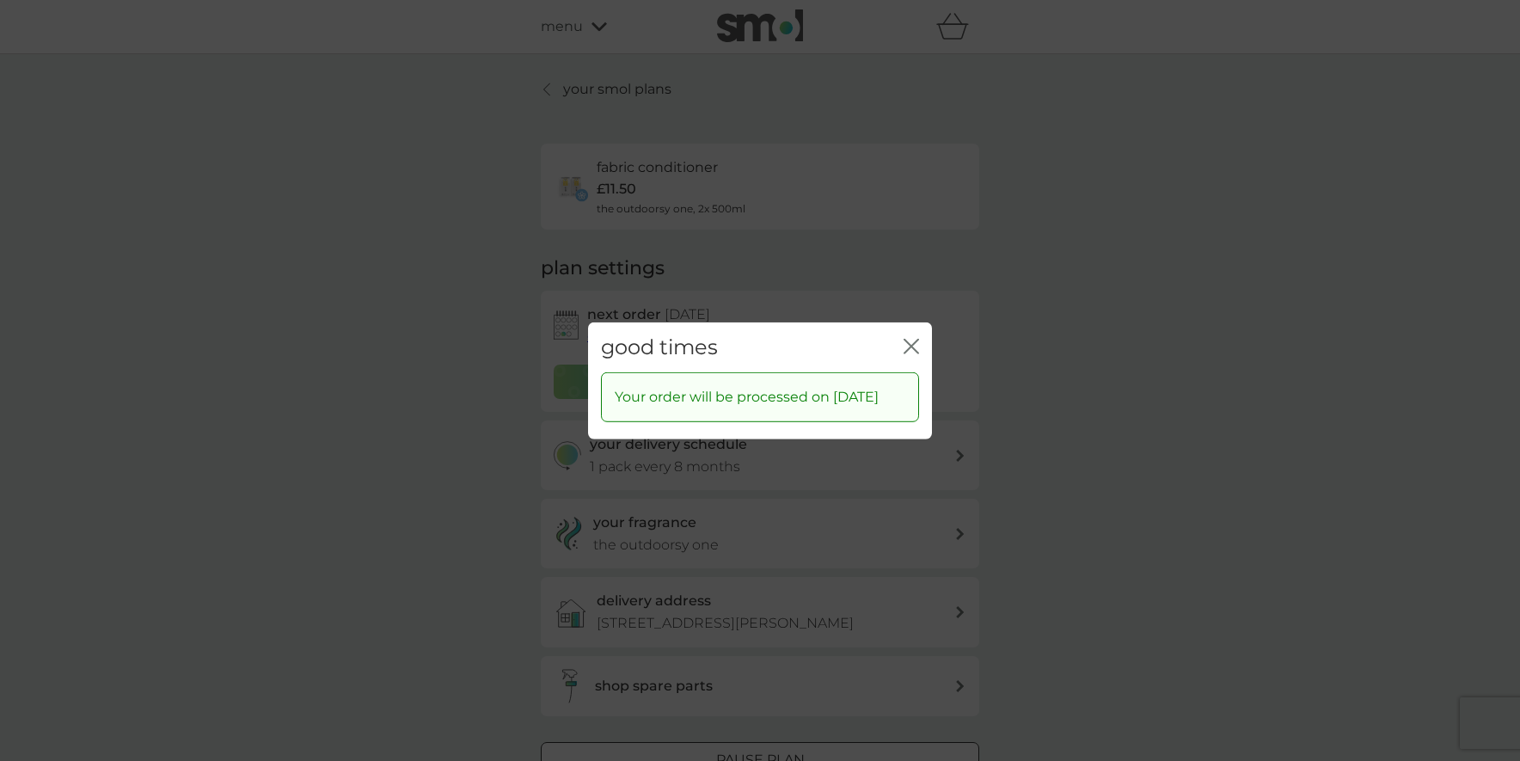
click at [908, 339] on icon "close" at bounding box center [907, 346] width 7 height 14
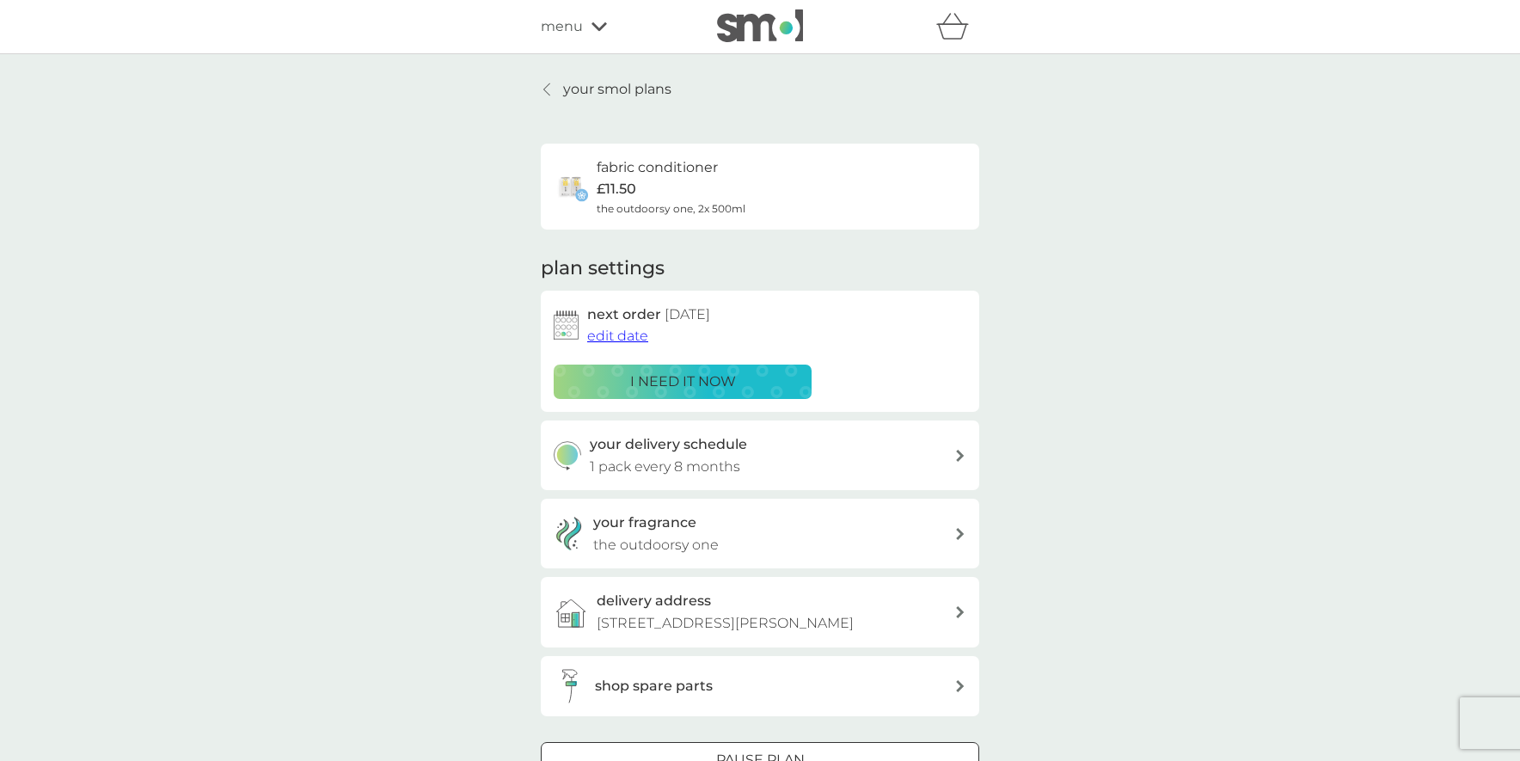
click at [591, 21] on div "menu" at bounding box center [614, 26] width 146 height 22
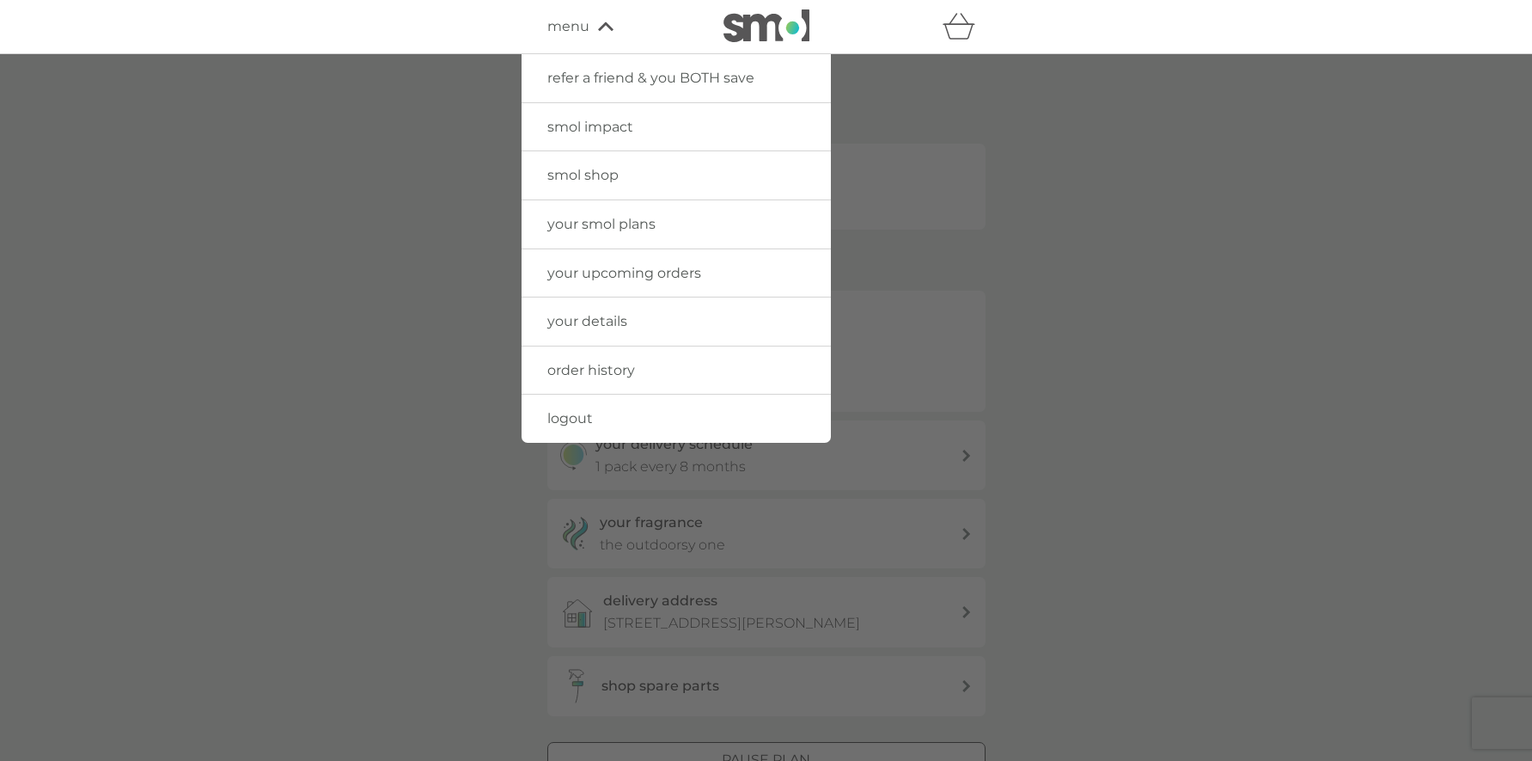
click at [651, 274] on span "your upcoming orders" at bounding box center [624, 273] width 154 height 16
